Goal: Task Accomplishment & Management: Complete application form

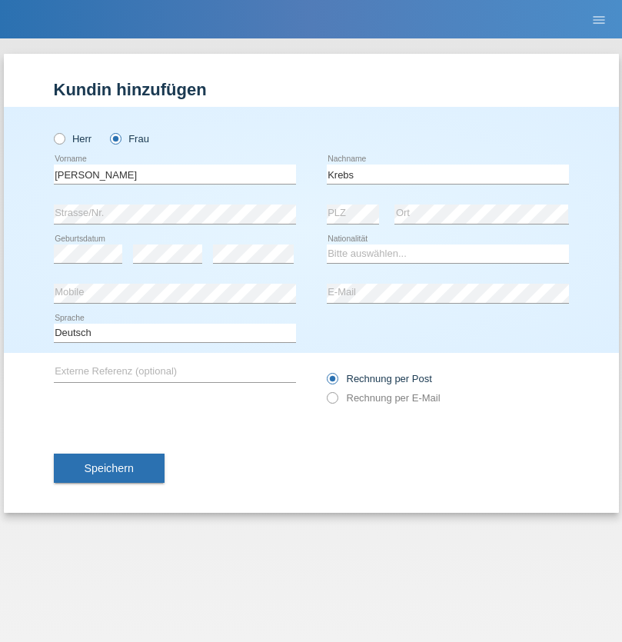
type input "Krebs"
select select "CH"
select select "en"
radio input "true"
click at [174, 174] on input "text" at bounding box center [175, 173] width 242 height 19
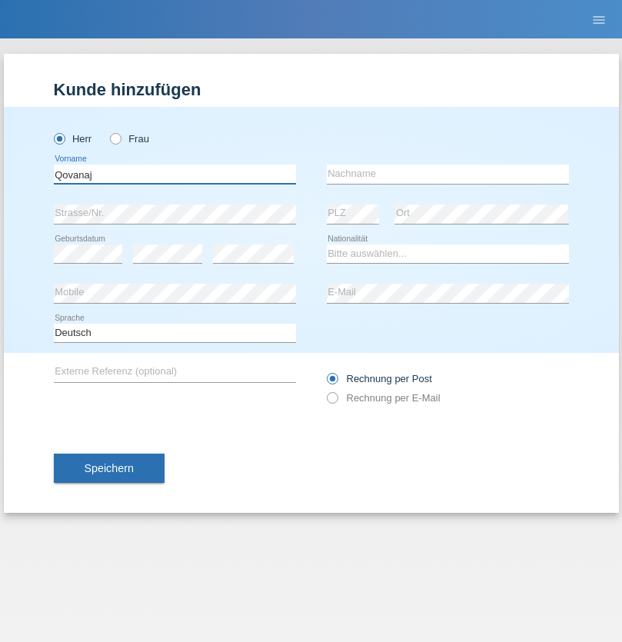
type input "Qovanaj"
click at [447, 174] on input "text" at bounding box center [448, 173] width 242 height 19
type input "Shaban"
select select "CH"
radio input "true"
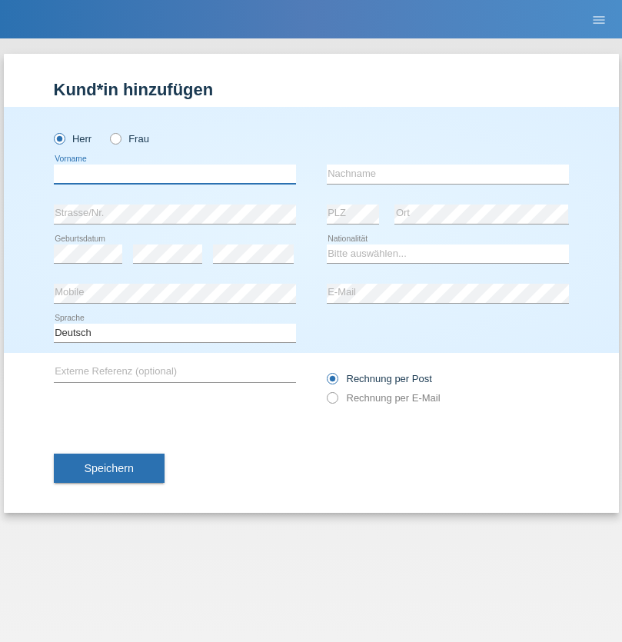
click at [174, 174] on input "text" at bounding box center [175, 173] width 242 height 19
type input "Bruno"
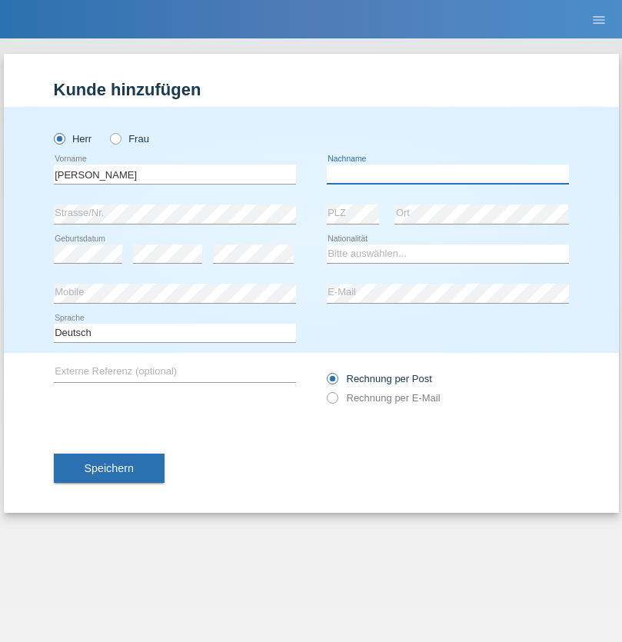
click at [447, 174] on input "text" at bounding box center [448, 173] width 242 height 19
type input "Bruno"
select select "PT"
select select "C"
select select "20"
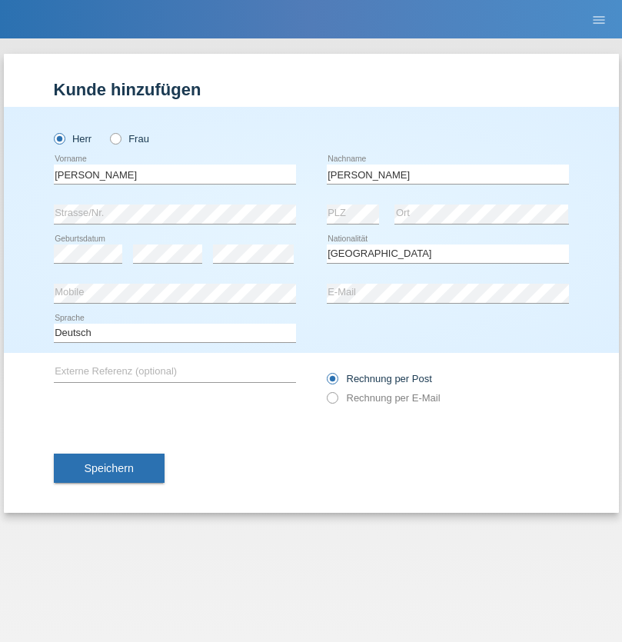
select select "02"
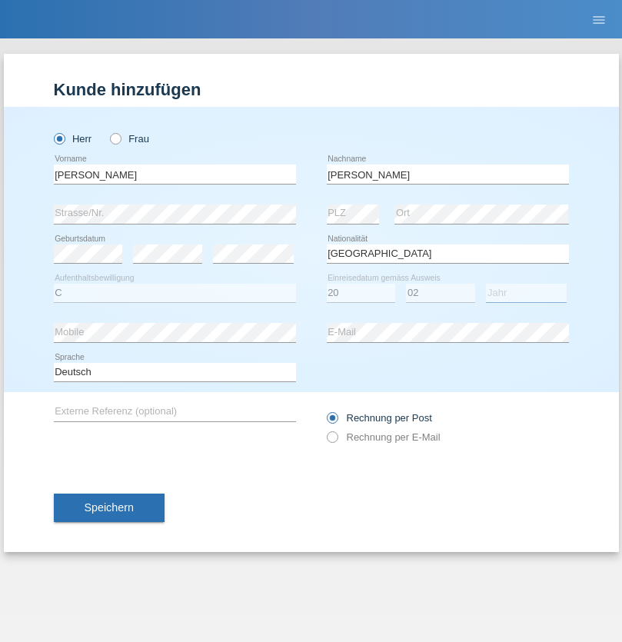
select select "2021"
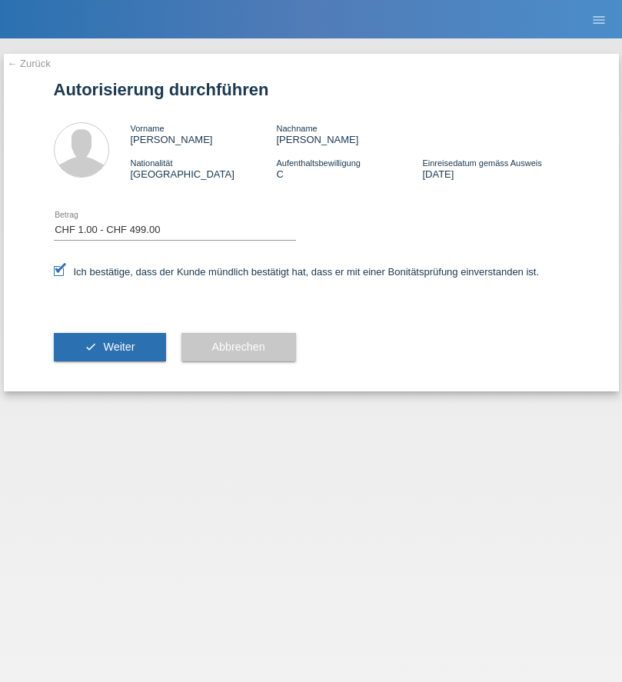
select select "1"
click at [109, 347] on span "Weiter" at bounding box center [119, 347] width 32 height 12
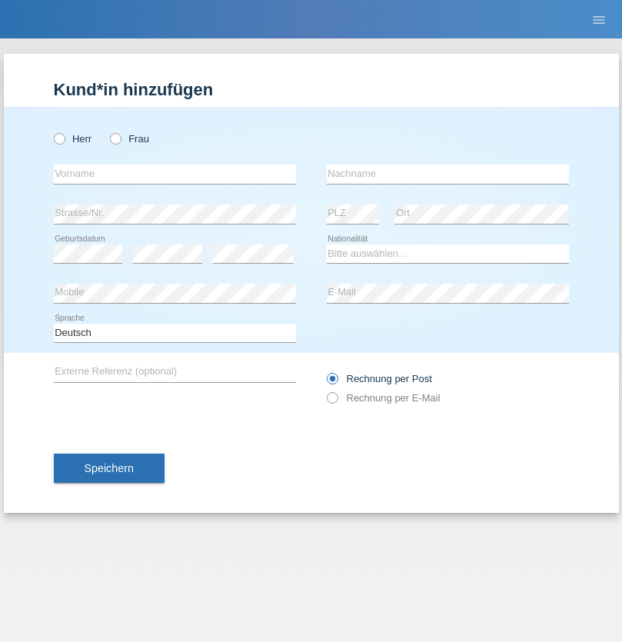
radio input "true"
click at [174, 174] on input "text" at bounding box center [175, 173] width 242 height 19
type input "Jashari lmeri"
click at [447, 174] on input "text" at bounding box center [448, 173] width 242 height 19
type input "Rabije"
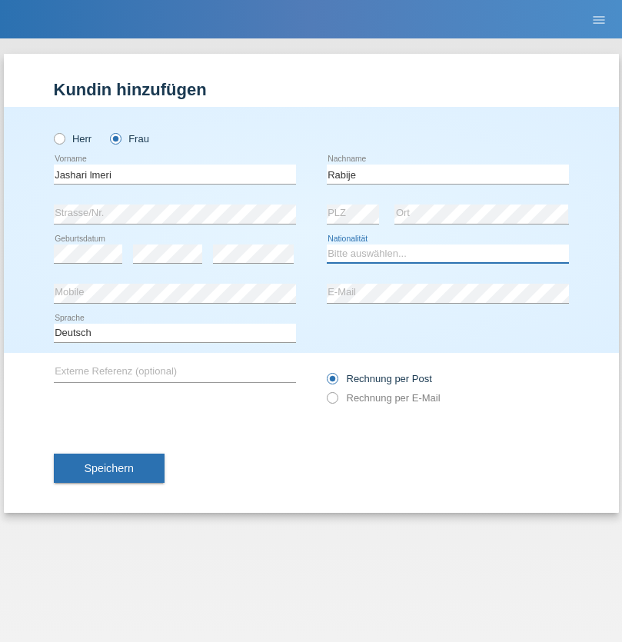
select select "CH"
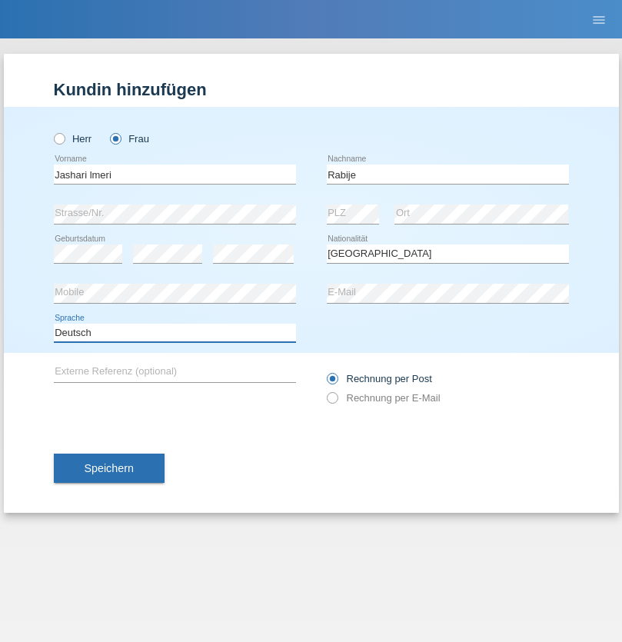
select select "en"
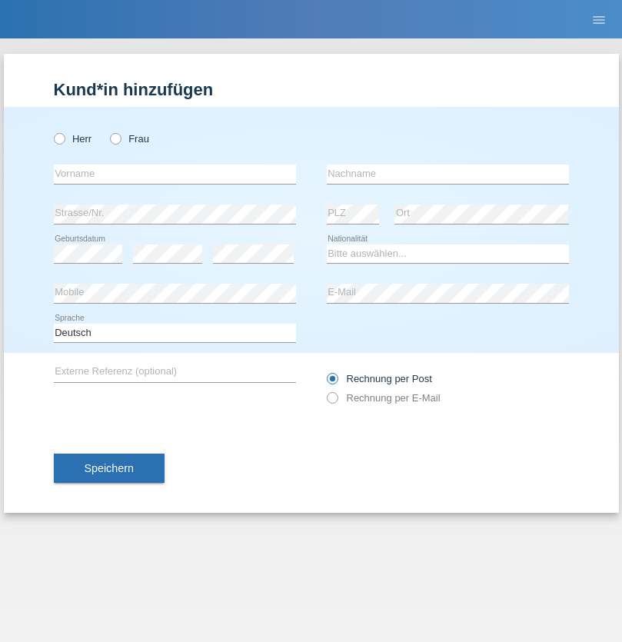
radio input "true"
click at [174, 174] on input "text" at bounding box center [175, 173] width 242 height 19
type input "firat"
click at [447, 174] on input "text" at bounding box center [448, 173] width 242 height 19
type input "kara"
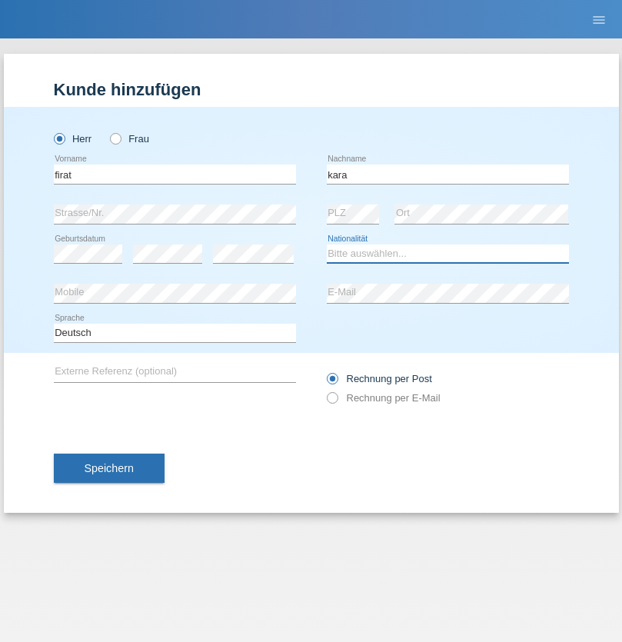
select select "CH"
radio input "true"
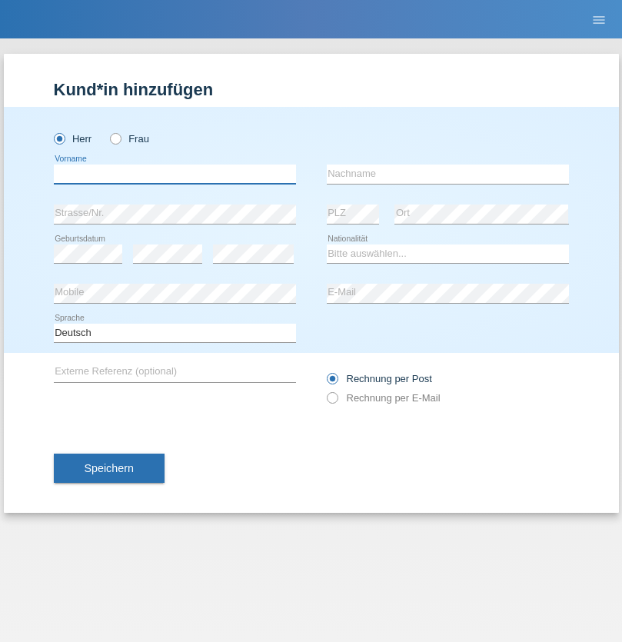
click at [174, 174] on input "text" at bounding box center [175, 173] width 242 height 19
type input "Gigov"
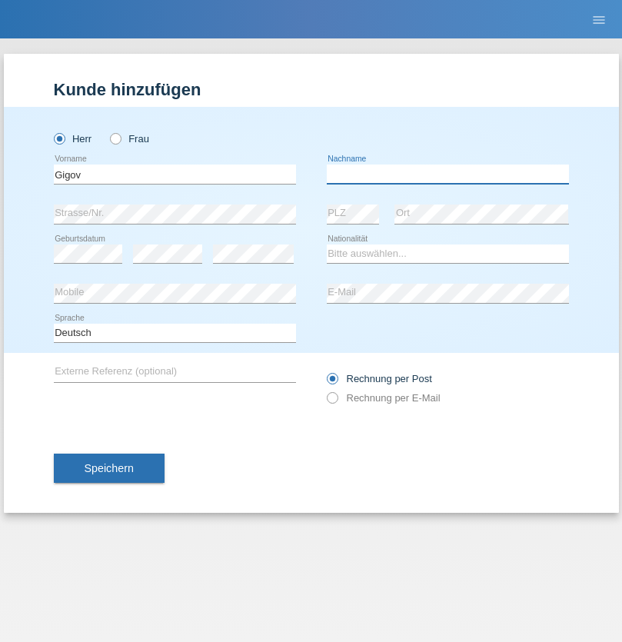
click at [447, 174] on input "text" at bounding box center [448, 173] width 242 height 19
type input "Zhan"
select select "BG"
select select "C"
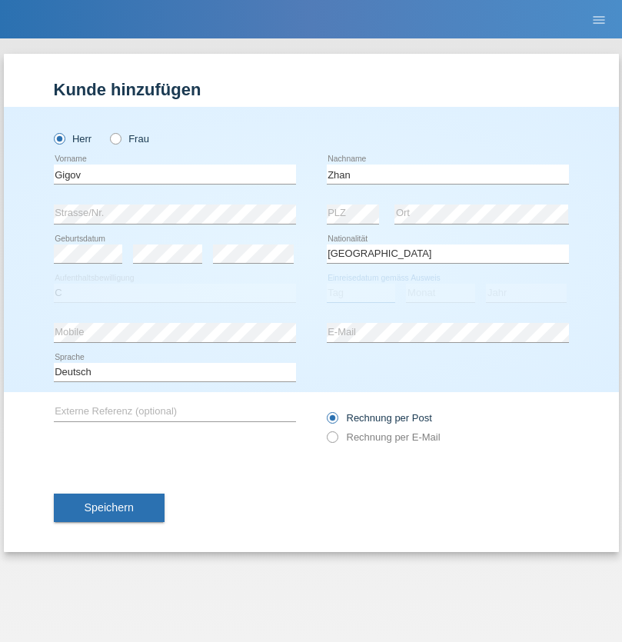
select select "23"
select select "10"
select select "2021"
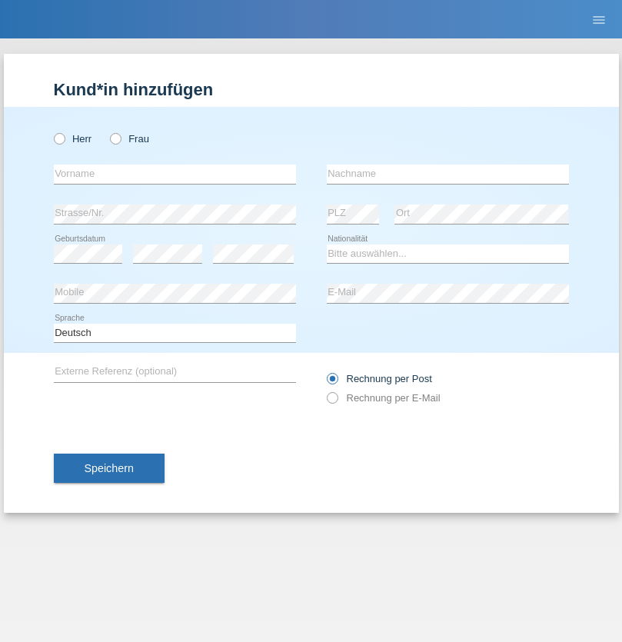
radio input "true"
click at [174, 174] on input "text" at bounding box center [175, 173] width 242 height 19
type input "Amand"
click at [447, 174] on input "text" at bounding box center [448, 173] width 242 height 19
type input "Pires"
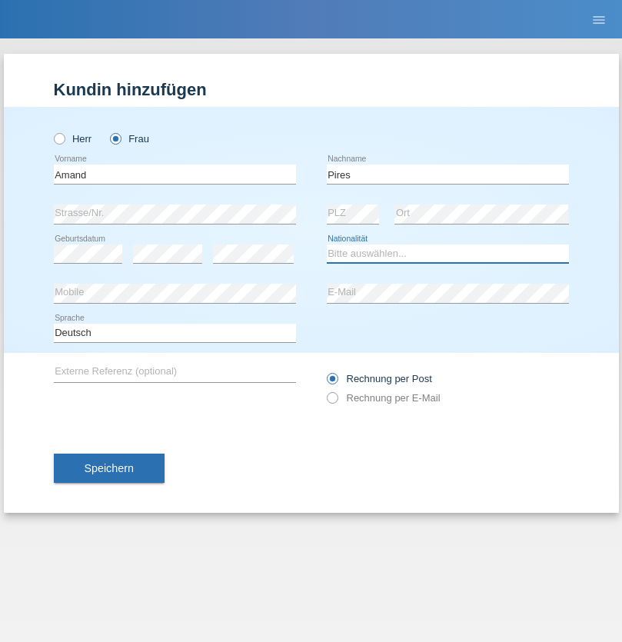
select select "CH"
radio input "true"
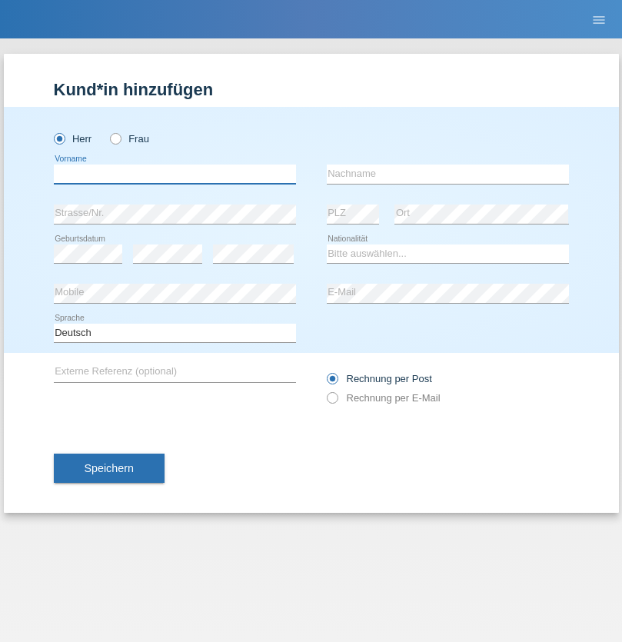
click at [174, 174] on input "text" at bounding box center [175, 173] width 242 height 19
type input "Anwar"
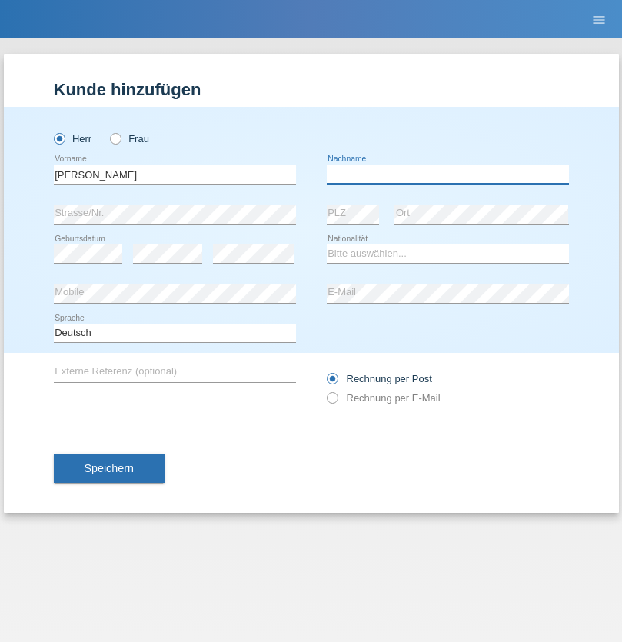
click at [447, 174] on input "text" at bounding box center [448, 173] width 242 height 19
type input "Saidi"
select select "CH"
radio input "true"
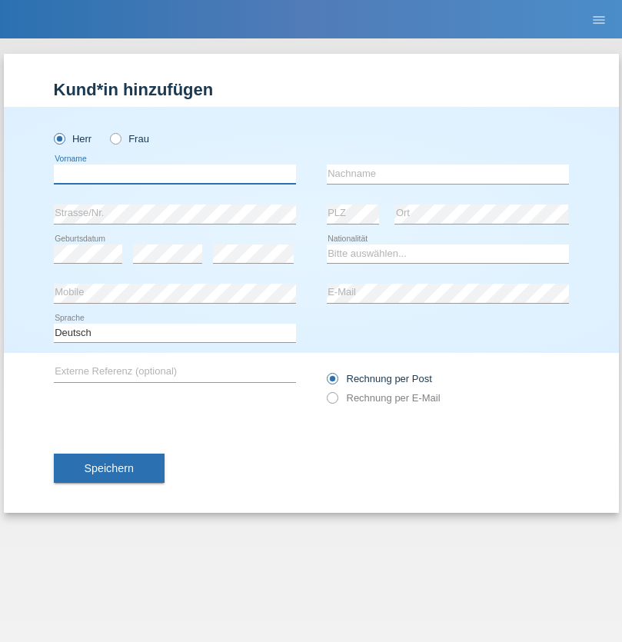
click at [174, 174] on input "text" at bounding box center [175, 173] width 242 height 19
type input "Matusa"
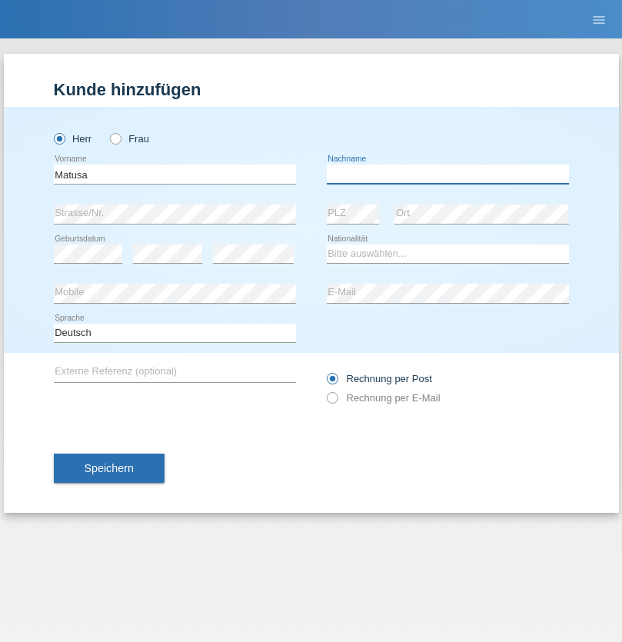
click at [447, 174] on input "text" at bounding box center [448, 173] width 242 height 19
type input "Marian valentin"
select select "OM"
select select "C"
select select "01"
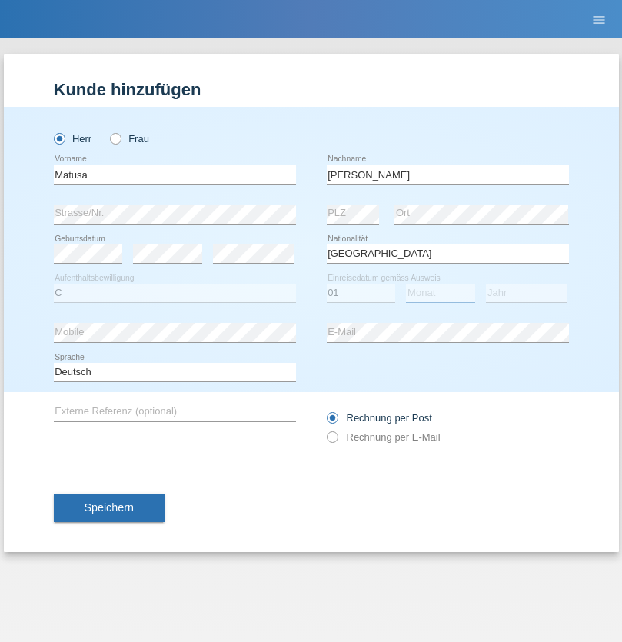
select select "06"
select select "2016"
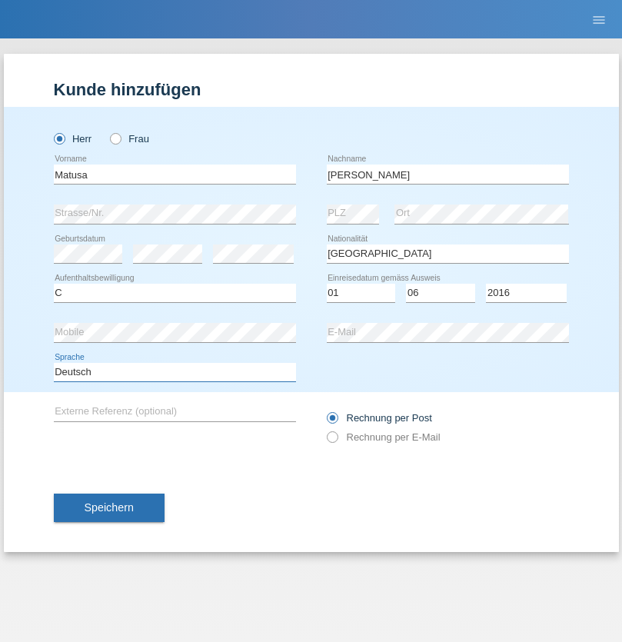
select select "en"
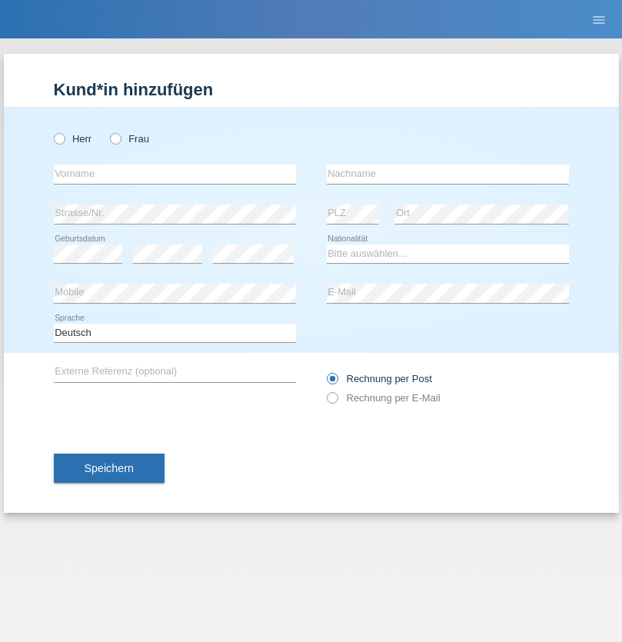
radio input "true"
click at [174, 174] on input "text" at bounding box center [175, 173] width 242 height 19
type input "[PERSON_NAME]"
click at [447, 174] on input "text" at bounding box center [448, 173] width 242 height 19
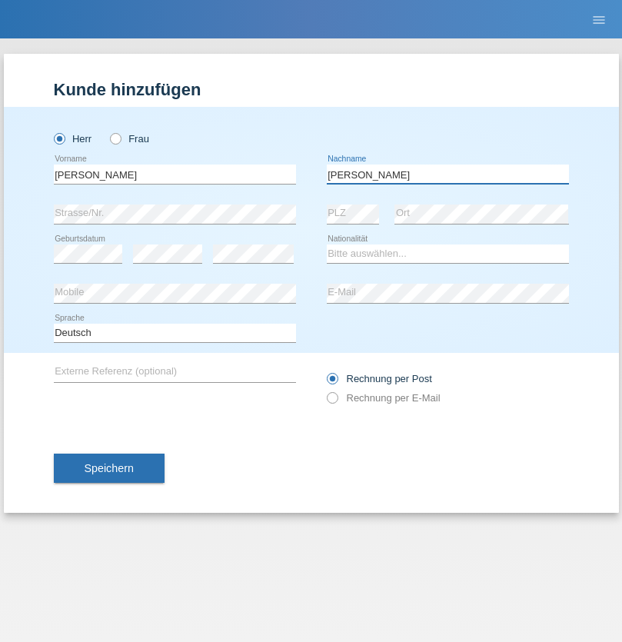
type input "[PERSON_NAME]"
select select "PT"
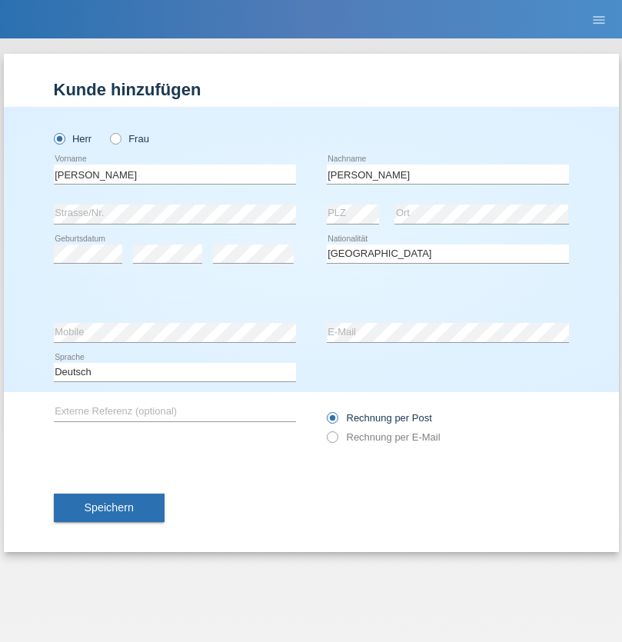
select select "C"
select select "23"
select select "08"
select select "2021"
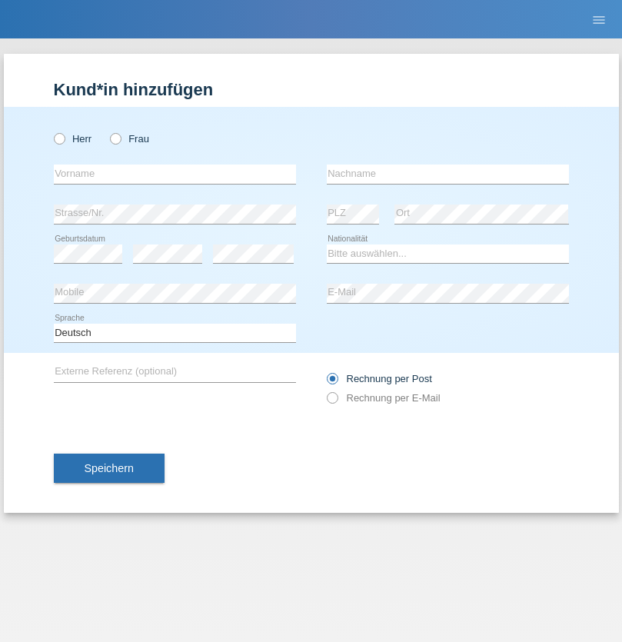
radio input "true"
click at [174, 174] on input "text" at bounding box center [175, 173] width 242 height 19
type input "[PERSON_NAME]"
click at [447, 174] on input "text" at bounding box center [448, 173] width 242 height 19
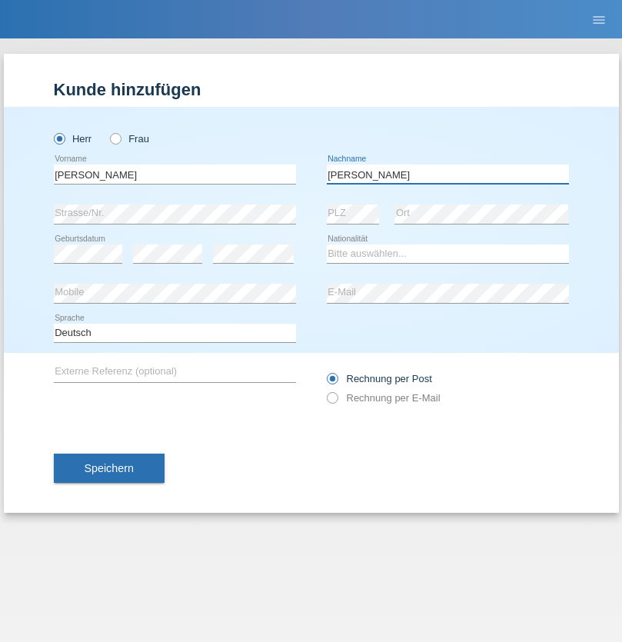
type input "[PERSON_NAME]"
select select "CH"
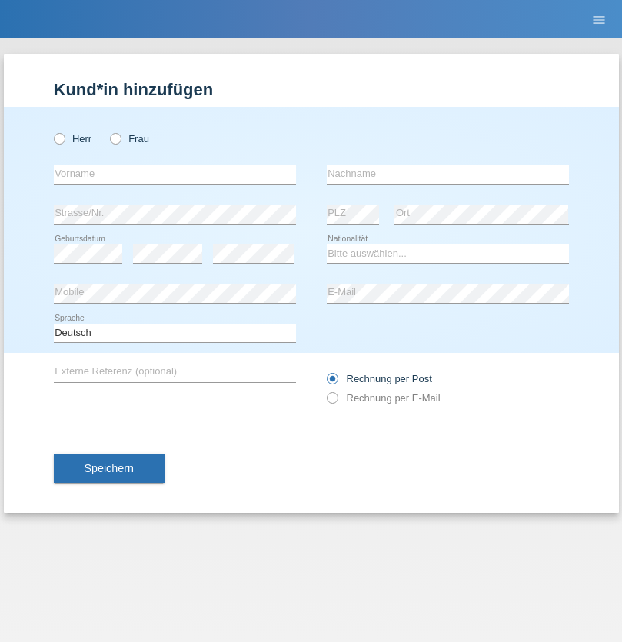
radio input "true"
click at [174, 174] on input "text" at bounding box center [175, 173] width 242 height 19
type input "Szilvia"
click at [447, 174] on input "text" at bounding box center [448, 173] width 242 height 19
type input "Olakh"
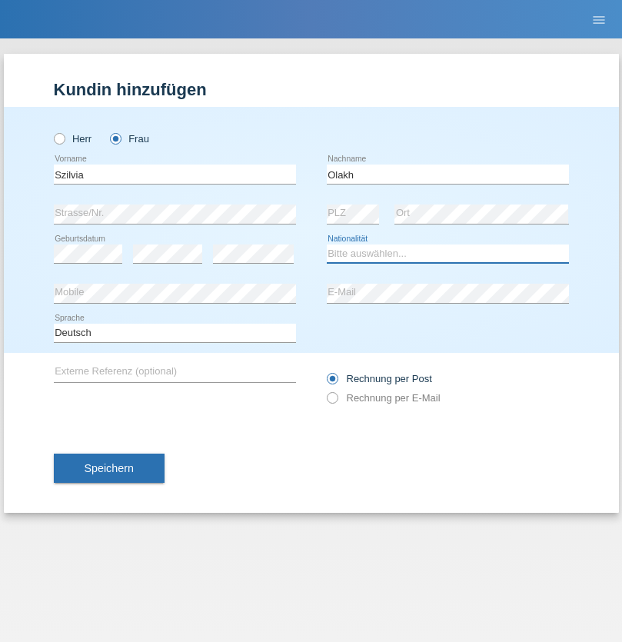
select select "UA"
select select "C"
select select "14"
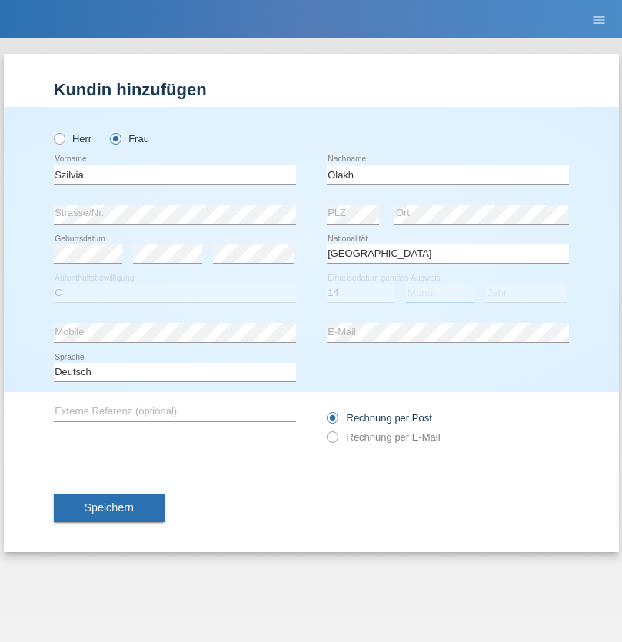
select select "09"
select select "2021"
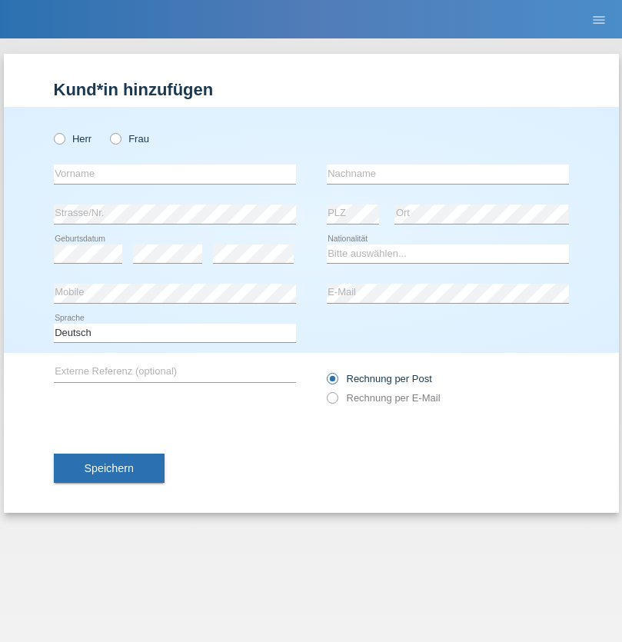
radio input "true"
click at [174, 174] on input "text" at bounding box center [175, 173] width 242 height 19
type input "Asrit"
click at [447, 174] on input "text" at bounding box center [448, 173] width 242 height 19
type input "Kupa"
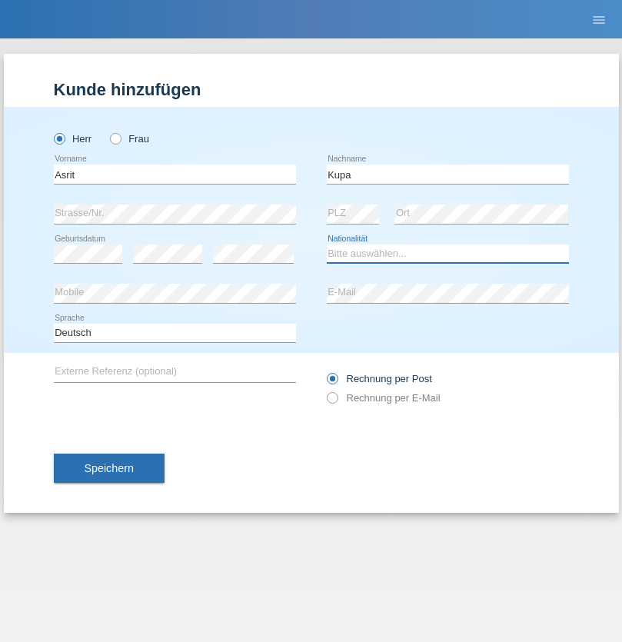
select select "MK"
select select "C"
select select "27"
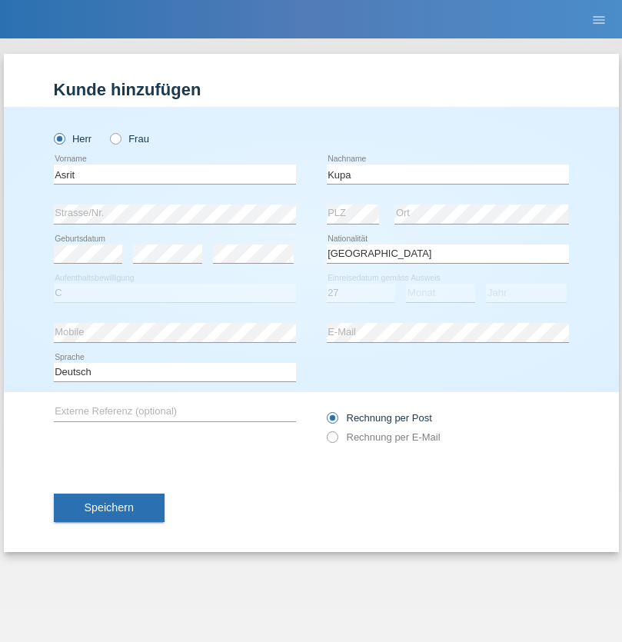
select select "05"
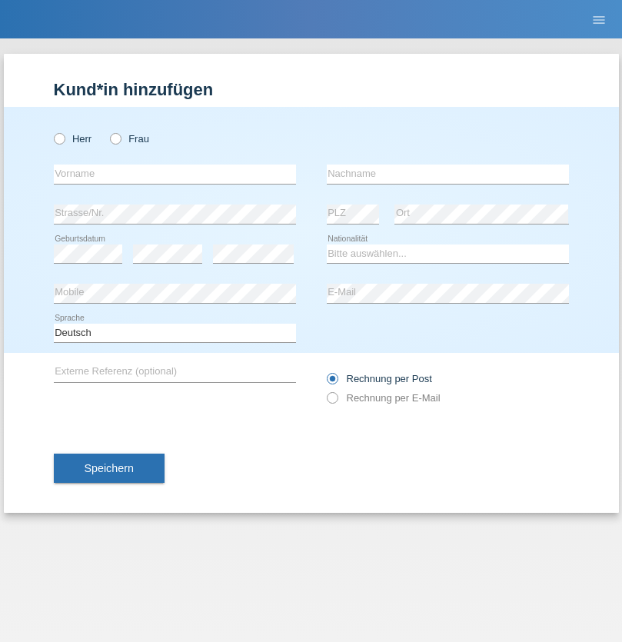
radio input "true"
click at [174, 174] on input "text" at bounding box center [175, 173] width 242 height 19
type input "Ibrahim"
click at [447, 174] on input "text" at bounding box center [448, 173] width 242 height 19
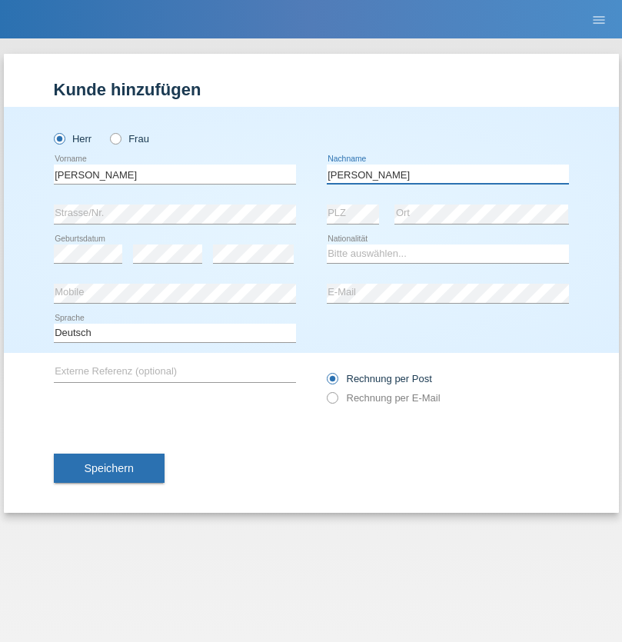
type input "Abbas"
select select "SY"
select select "C"
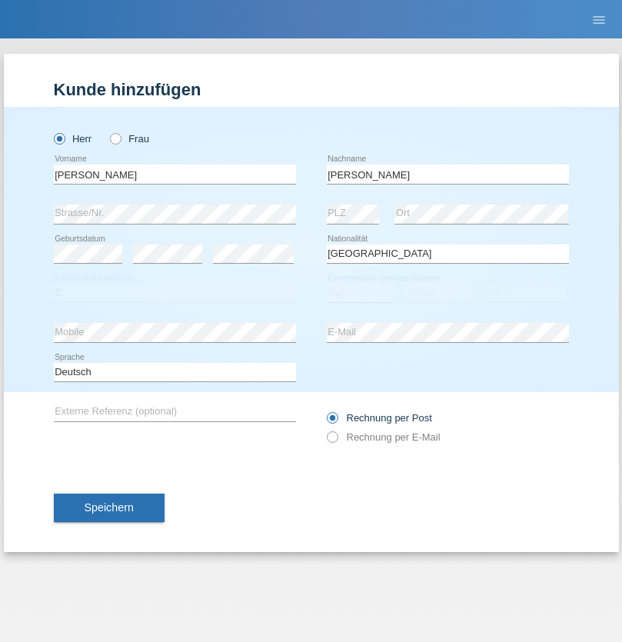
select select "14"
select select "09"
select select "2021"
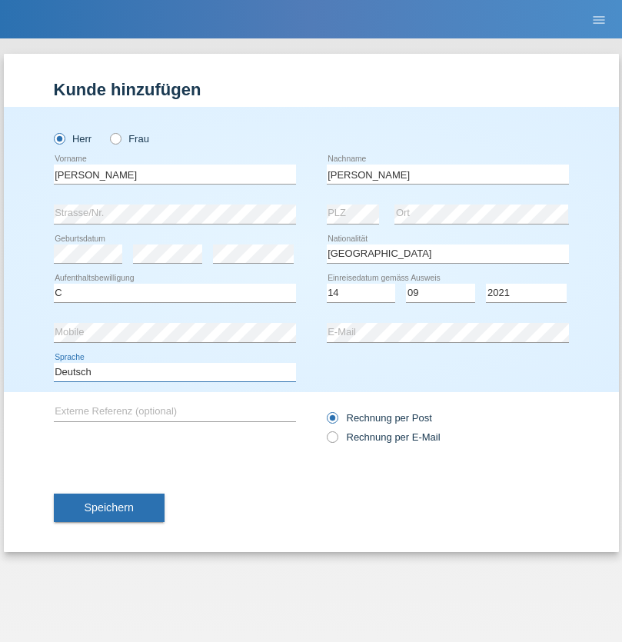
select select "en"
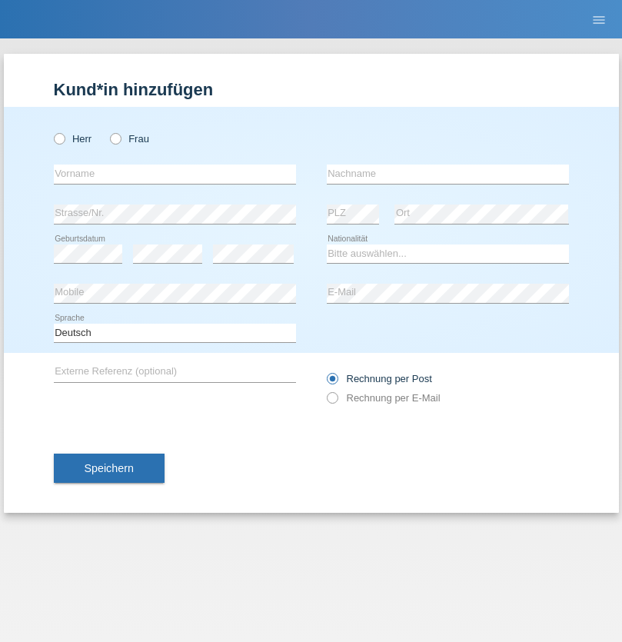
radio input "true"
select select "CH"
radio input "true"
click at [174, 174] on input "text" at bounding box center [175, 173] width 242 height 19
type input "[PERSON_NAME]"
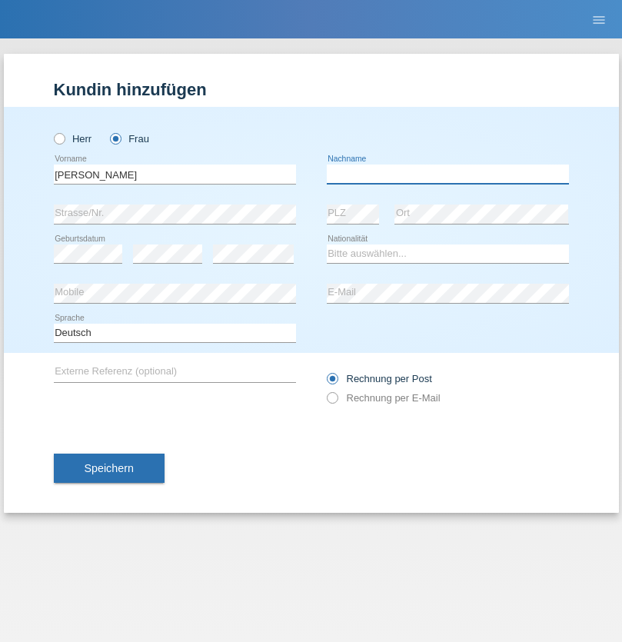
click at [447, 174] on input "text" at bounding box center [448, 173] width 242 height 19
type input "Bacic"
select select "CH"
